Goal: Task Accomplishment & Management: Manage account settings

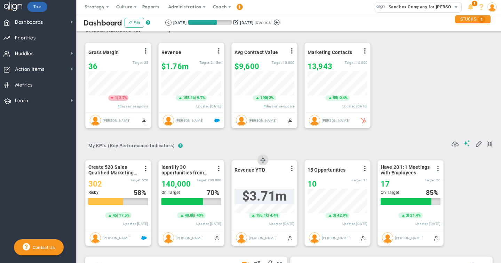
scroll to position [11, 0]
click at [96, 66] on span "36" at bounding box center [92, 66] width 9 height 9
type input "32"
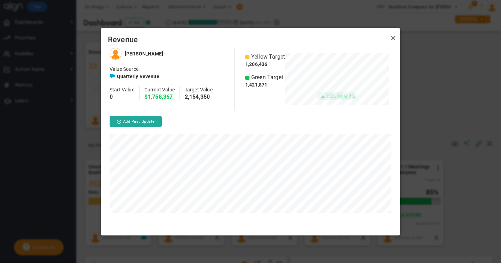
scroll to position [187, 299]
click at [393, 38] on link "Close" at bounding box center [393, 38] width 8 height 8
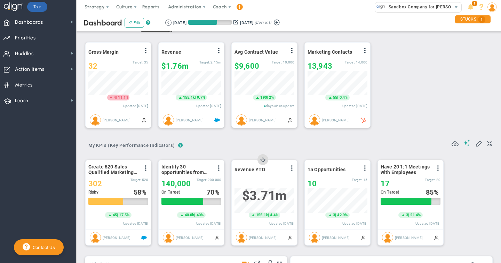
scroll to position [13, 0]
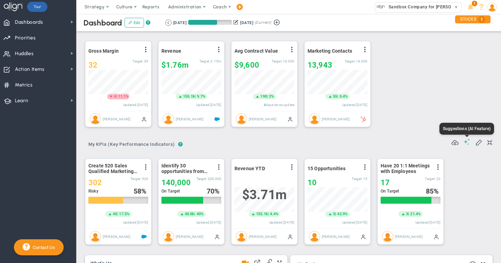
click at [466, 142] on span at bounding box center [467, 141] width 7 height 7
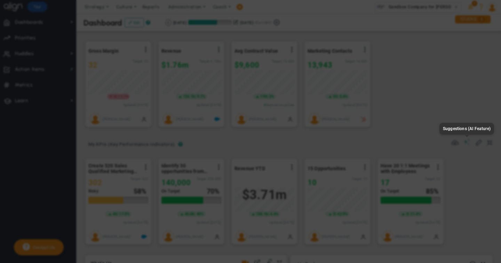
type input "None"
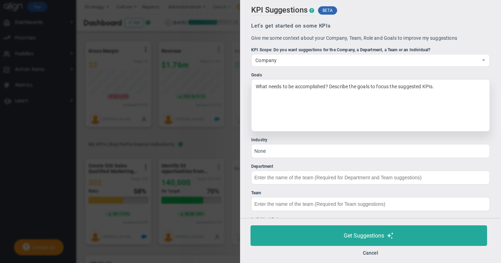
click at [310, 89] on div "What needs to be accomplished? Describe the goals to focus the suggested KPIs." at bounding box center [370, 105] width 239 height 52
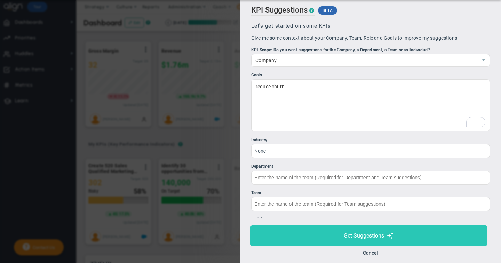
click at [371, 235] on span "Get Suggestions" at bounding box center [364, 235] width 40 height 7
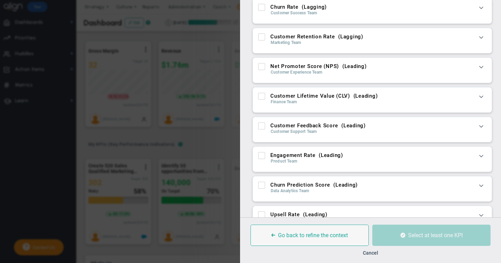
scroll to position [31, 0]
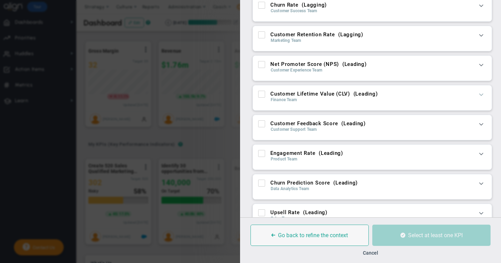
click at [482, 95] on span at bounding box center [481, 94] width 7 height 7
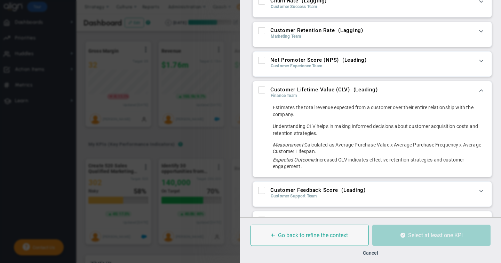
scroll to position [35, 0]
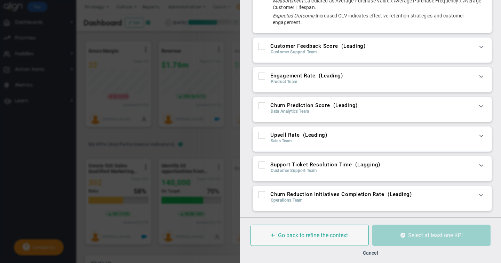
click at [262, 75] on input "Engagement Rate ( Leading )" at bounding box center [262, 77] width 5 height 7
checkbox input "true"
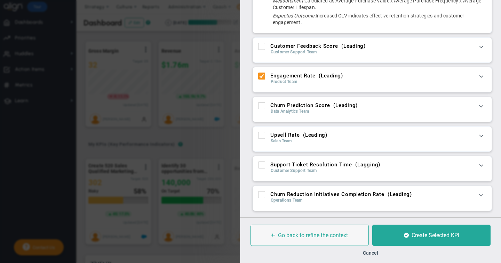
click at [262, 137] on input "Upsell Rate ( Leading )" at bounding box center [262, 136] width 5 height 7
checkbox input "true"
click at [262, 165] on input "Support Ticket Resolution Time ( Lagging )" at bounding box center [262, 166] width 5 height 7
checkbox input "true"
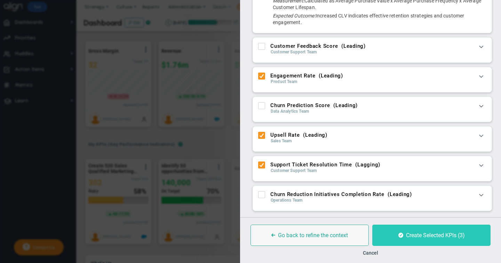
click at [411, 233] on span "Create Selected KPIs (3)" at bounding box center [435, 235] width 59 height 7
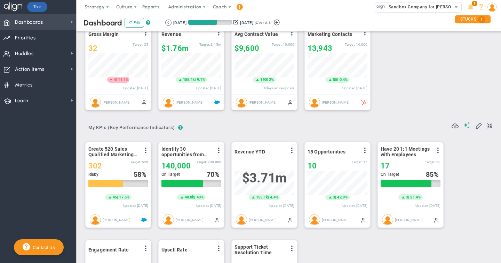
click at [52, 24] on span "Dashboards Dashboards" at bounding box center [38, 22] width 76 height 16
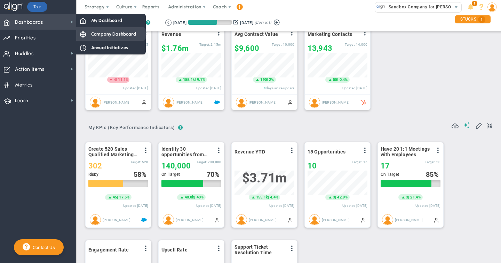
click at [103, 34] on span "Company Dashboard" at bounding box center [113, 34] width 45 height 7
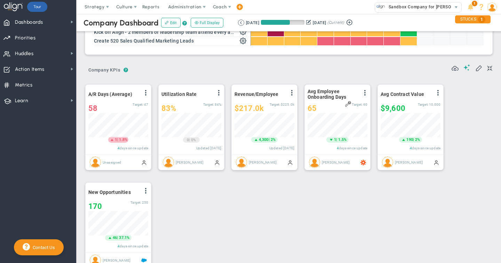
scroll to position [170, 0]
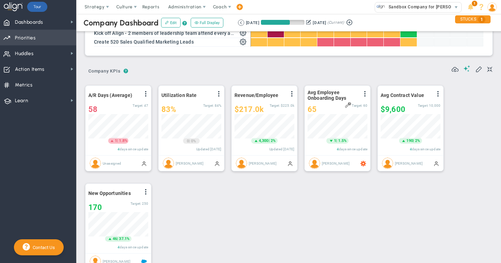
click at [29, 40] on span "Priorities" at bounding box center [25, 38] width 21 height 15
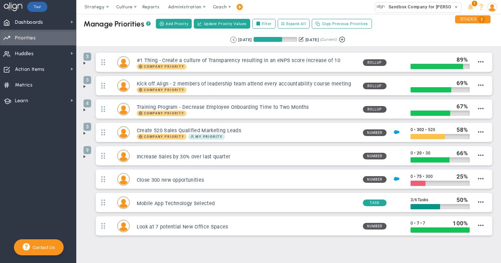
click at [85, 63] on span at bounding box center [85, 63] width 6 height 6
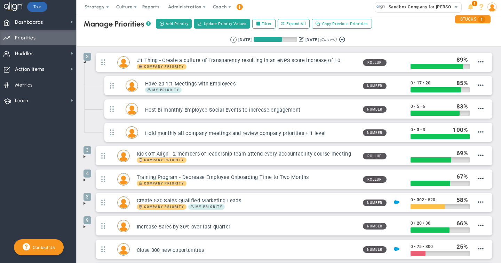
click at [84, 156] on span at bounding box center [85, 157] width 6 height 6
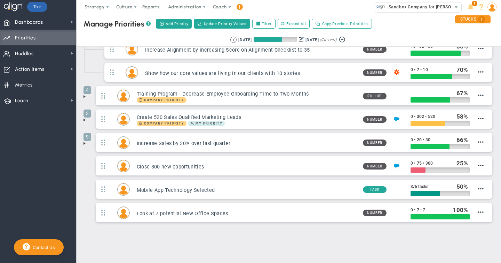
scroll to position [156, 0]
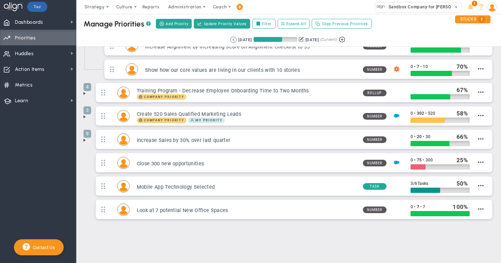
click at [85, 117] on span at bounding box center [85, 117] width 6 height 6
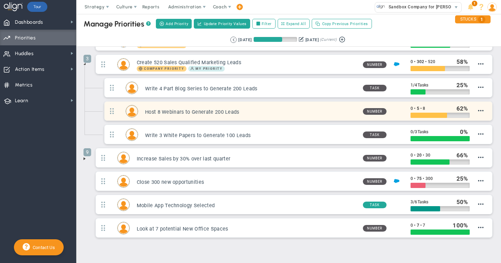
scroll to position [208, 0]
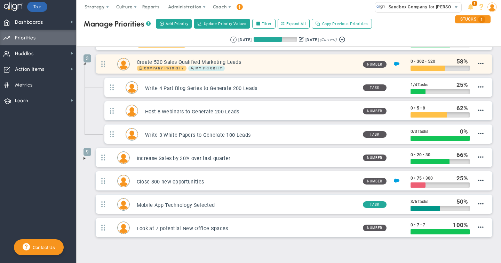
click at [255, 64] on h3 "Create 520 Sales Qualified Marketing Leads" at bounding box center [247, 62] width 221 height 7
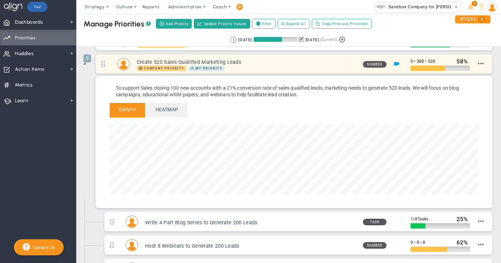
scroll to position [80, 369]
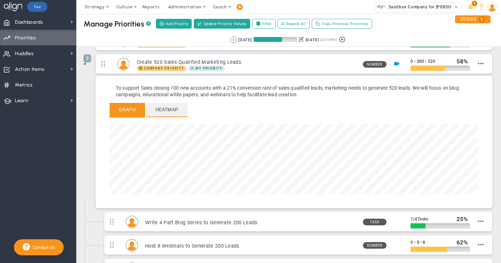
click at [170, 108] on span "Heatmap" at bounding box center [166, 110] width 41 height 14
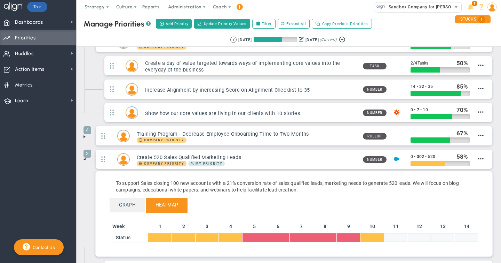
scroll to position [0, 0]
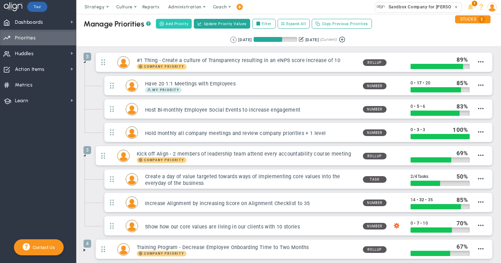
click at [176, 23] on span "Add Priority" at bounding box center [177, 24] width 23 height 6
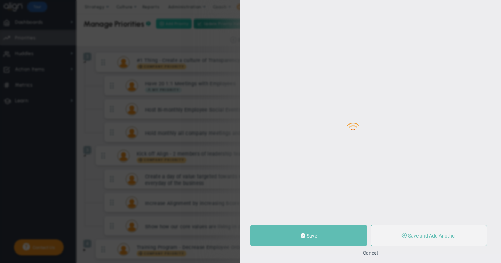
type input "0"
radio input "true"
type input "[PERSON_NAME]"
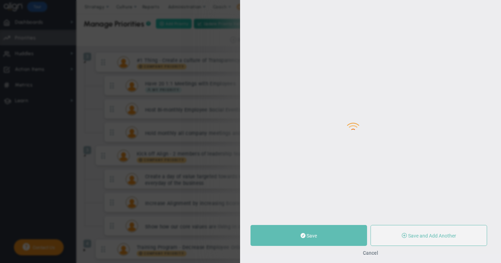
type input "0"
radio input "true"
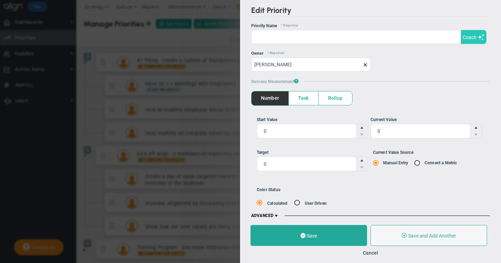
click at [471, 39] on span "Coach" at bounding box center [470, 37] width 14 height 6
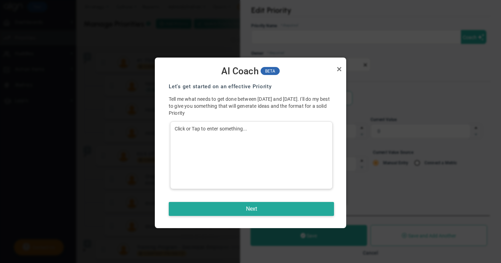
click at [197, 130] on div "Click or Tap to enter something..." at bounding box center [251, 155] width 163 height 68
click at [251, 207] on button "Next" at bounding box center [251, 209] width 165 height 14
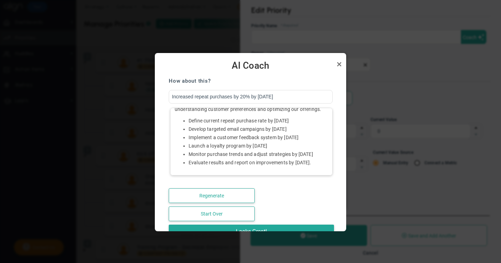
scroll to position [32, 0]
click at [340, 63] on link "Close" at bounding box center [339, 64] width 8 height 8
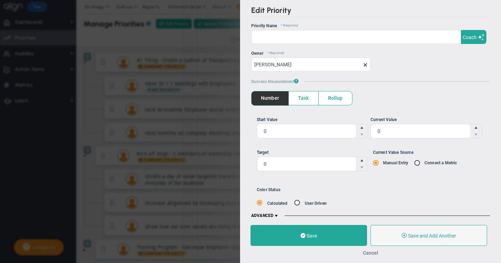
click at [371, 253] on button "Cancel" at bounding box center [370, 253] width 15 height 6
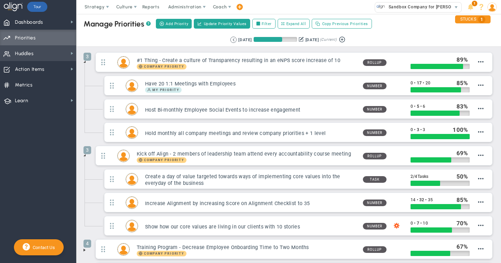
click at [30, 53] on span "Huddles" at bounding box center [24, 53] width 19 height 15
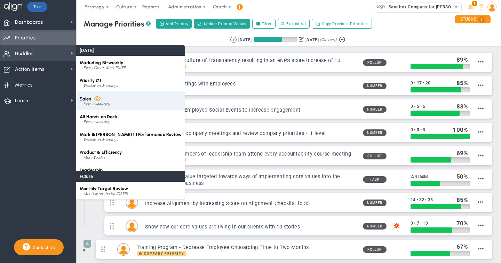
click at [97, 99] on span at bounding box center [97, 98] width 7 height 7
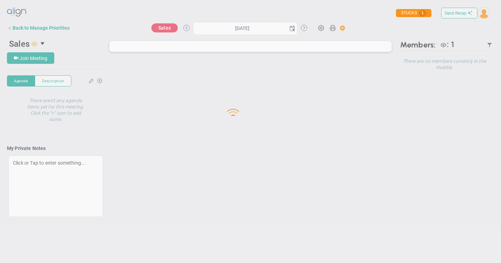
type input "Monday, October 6, 2025"
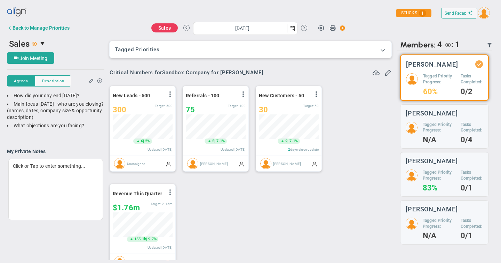
scroll to position [24, 60]
click at [53, 81] on span "Description" at bounding box center [53, 81] width 22 height 6
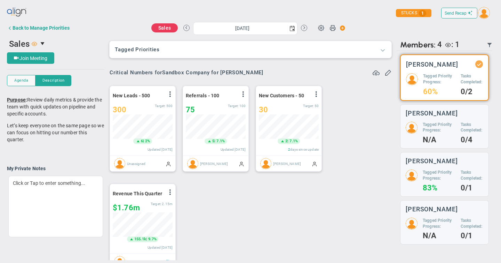
click at [384, 48] on span at bounding box center [383, 49] width 7 height 7
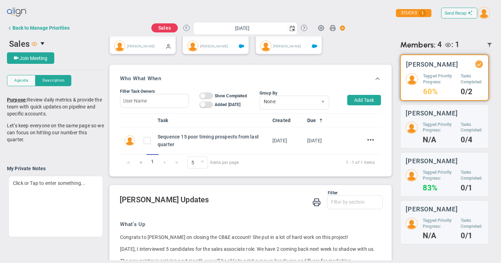
scroll to position [414, 0]
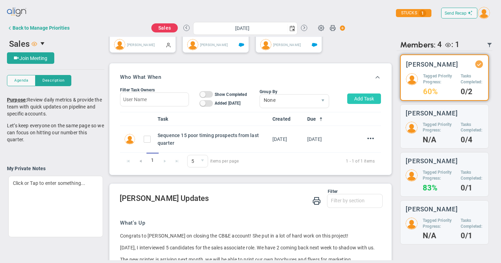
click at [363, 100] on button "Add Task" at bounding box center [365, 98] width 34 height 10
type input "[PERSON_NAME]"
type input "[DATE]"
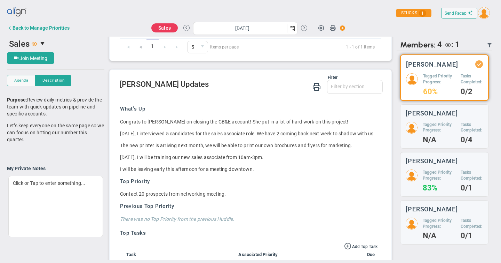
scroll to position [586, 0]
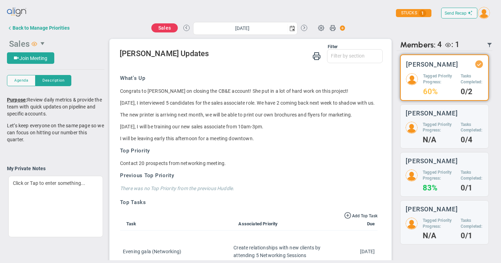
click at [42, 45] on span "select" at bounding box center [43, 44] width 6 height 6
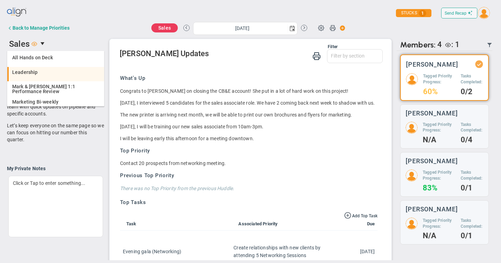
click at [34, 70] on span "Leadership" at bounding box center [25, 72] width 26 height 5
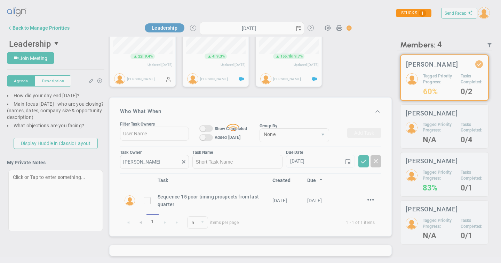
type input "Monday, October 6, 2025"
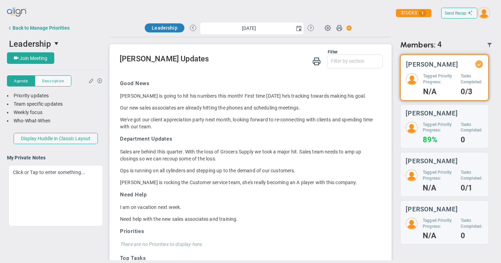
scroll to position [559, 0]
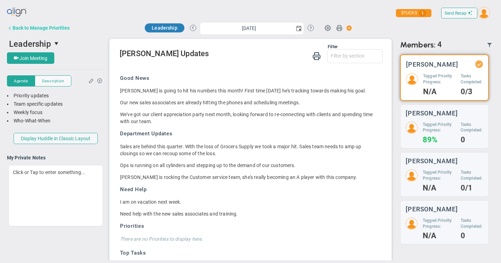
click at [29, 28] on div "Back to Manage Priorities" at bounding box center [41, 28] width 57 height 6
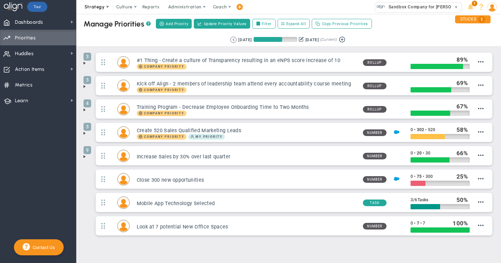
click at [90, 6] on span "Strategy" at bounding box center [95, 6] width 20 height 5
click at [419, 7] on span "Sandbox Company for [PERSON_NAME]" at bounding box center [427, 6] width 85 height 9
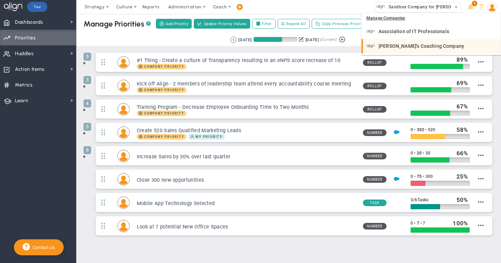
click at [393, 44] on span "[PERSON_NAME]'s Coaching Company" at bounding box center [422, 46] width 86 height 5
